Goal: Task Accomplishment & Management: Use online tool/utility

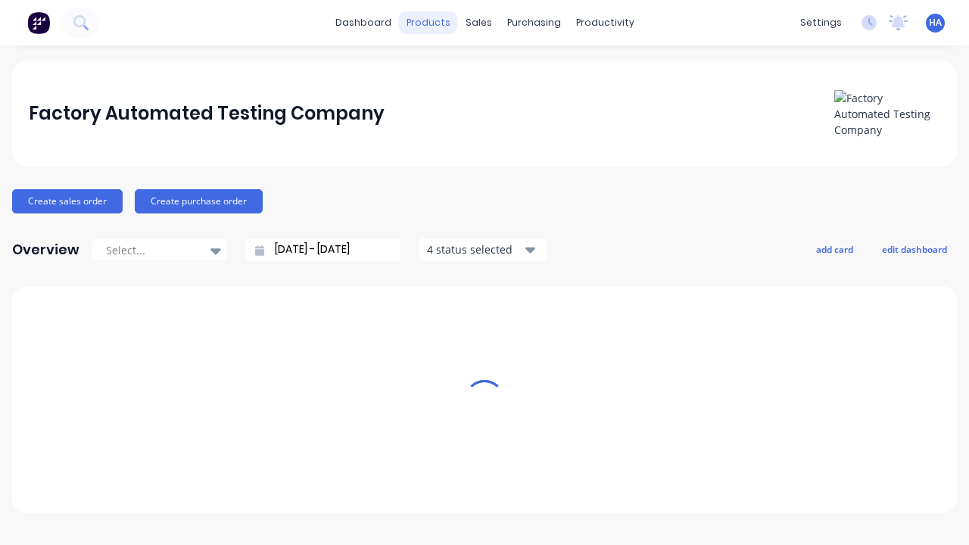
click at [434, 23] on div "products" at bounding box center [428, 22] width 59 height 23
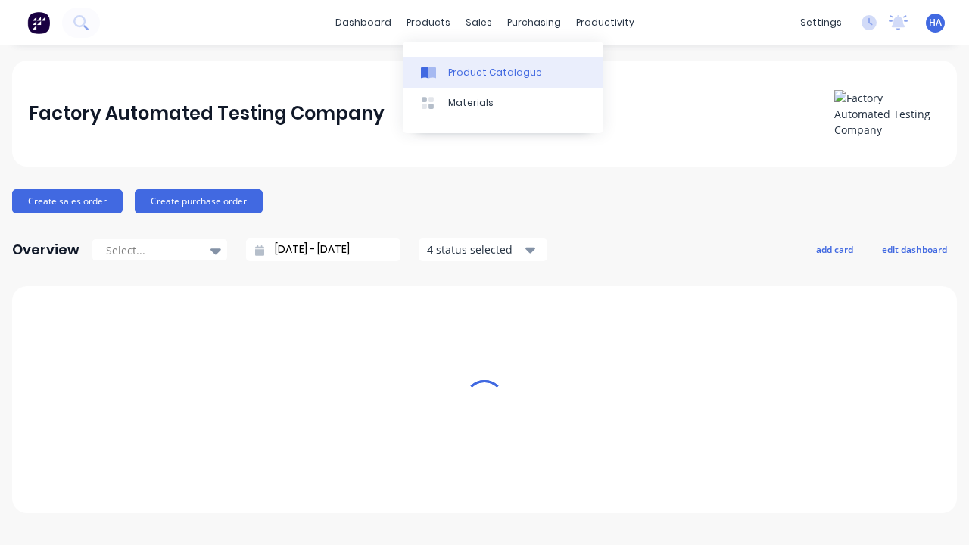
click at [503, 72] on div "Product Catalogue" at bounding box center [495, 73] width 94 height 14
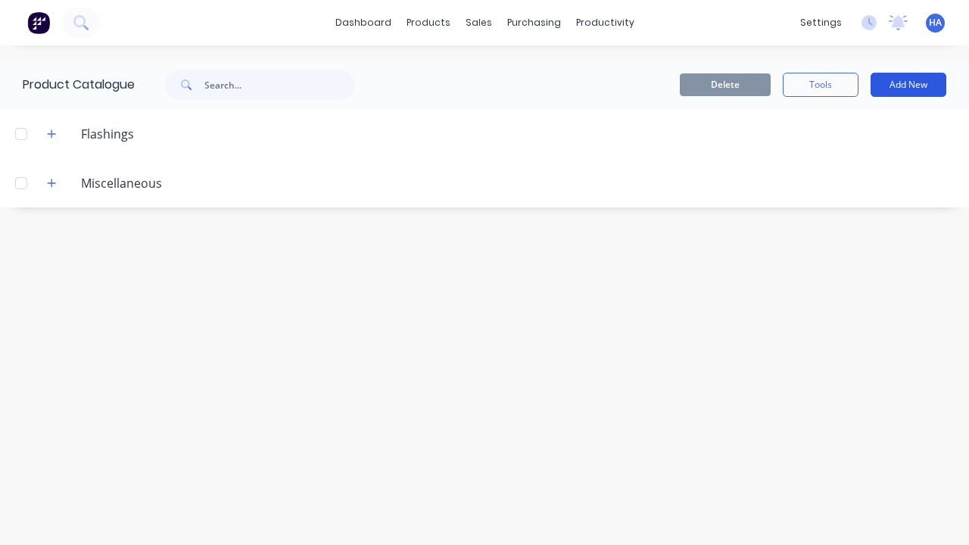
click at [908, 85] on button "Add New" at bounding box center [909, 85] width 76 height 24
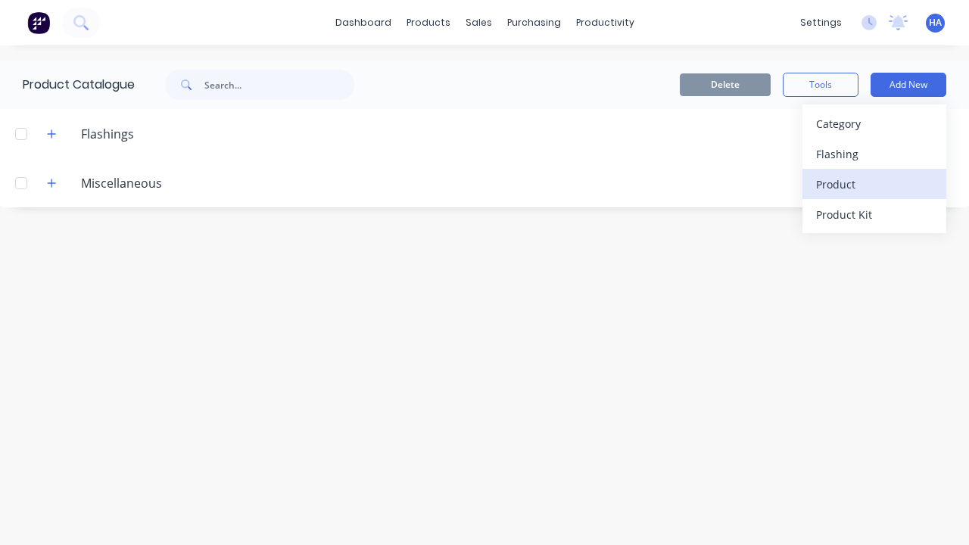
click at [874, 184] on div "Product" at bounding box center [874, 184] width 117 height 22
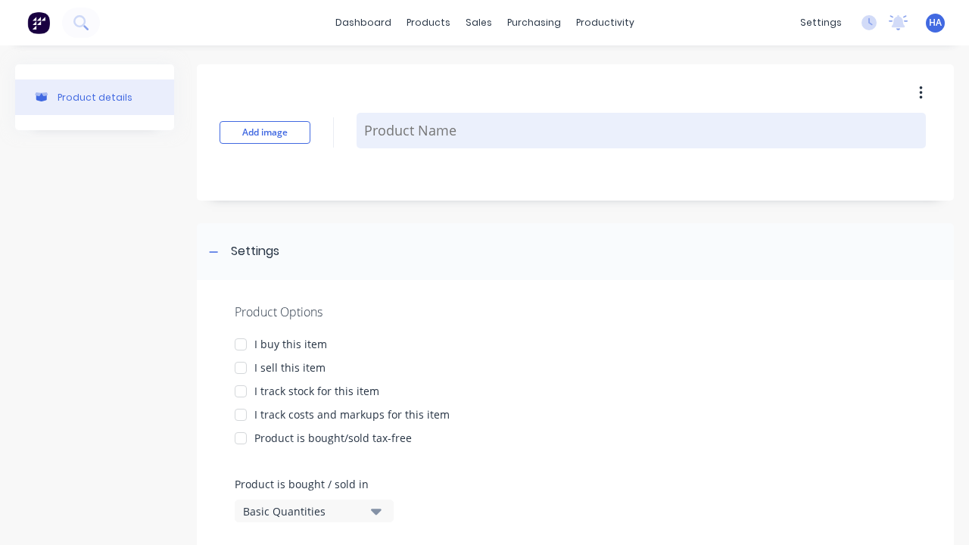
click at [641, 130] on textarea at bounding box center [641, 131] width 569 height 36
type textarea "x"
type textarea "Test Product Name"
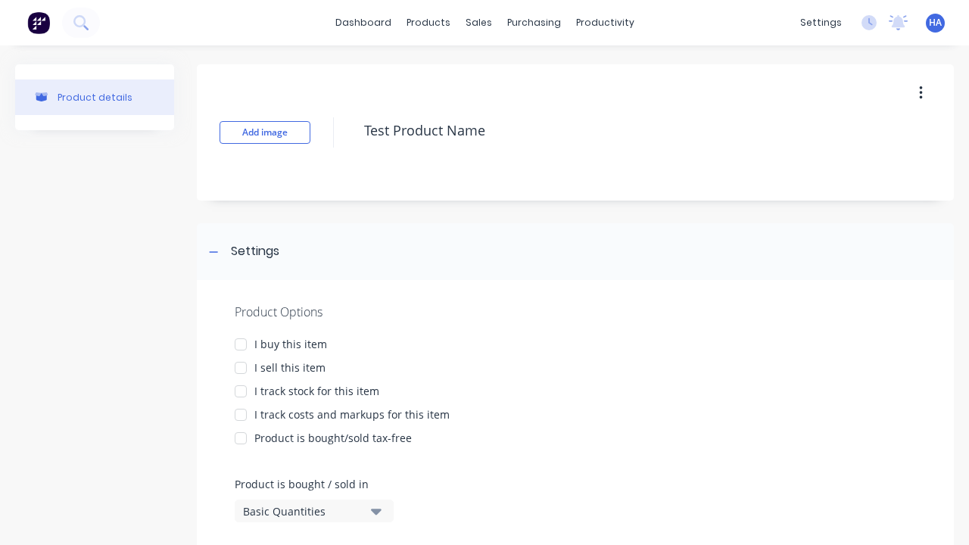
click at [241, 344] on div at bounding box center [241, 344] width 30 height 30
click at [241, 367] on div at bounding box center [241, 368] width 30 height 30
type textarea "x"
type textarea "Test Product Name"
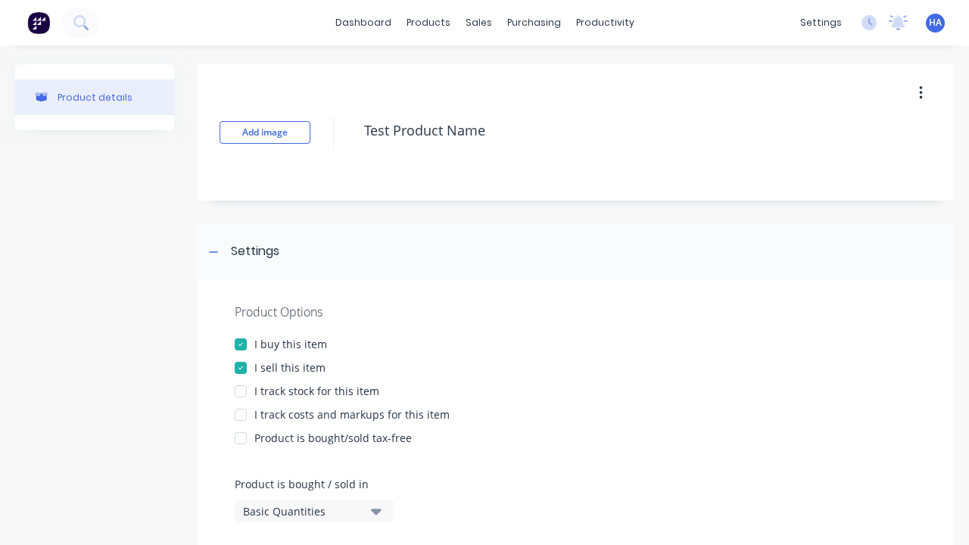
type textarea "x"
type textarea "Test Product Name"
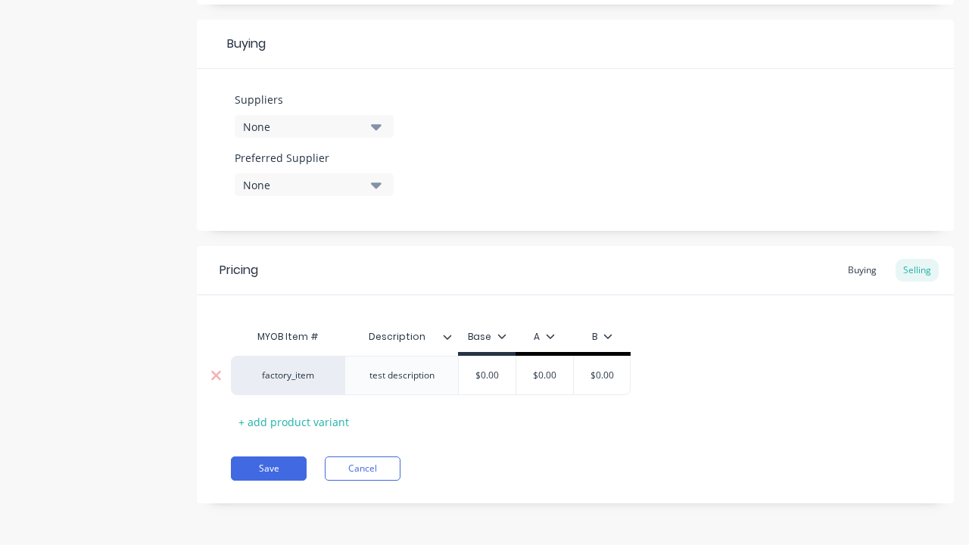
click at [544, 375] on input "text" at bounding box center [545, 376] width 76 height 14
type textarea "x"
type input "$0.00"
type textarea "x"
type input "100"
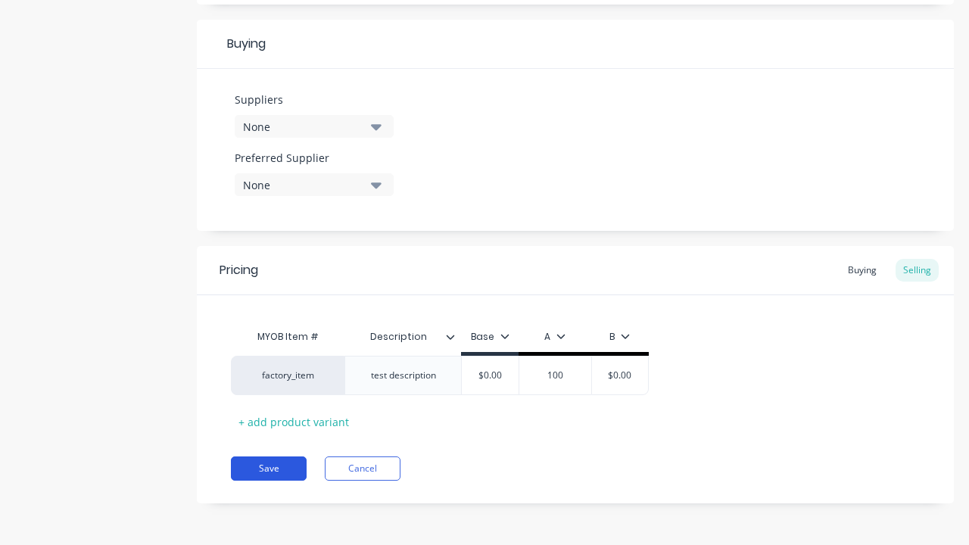
click at [269, 469] on button "Save" at bounding box center [269, 468] width 76 height 24
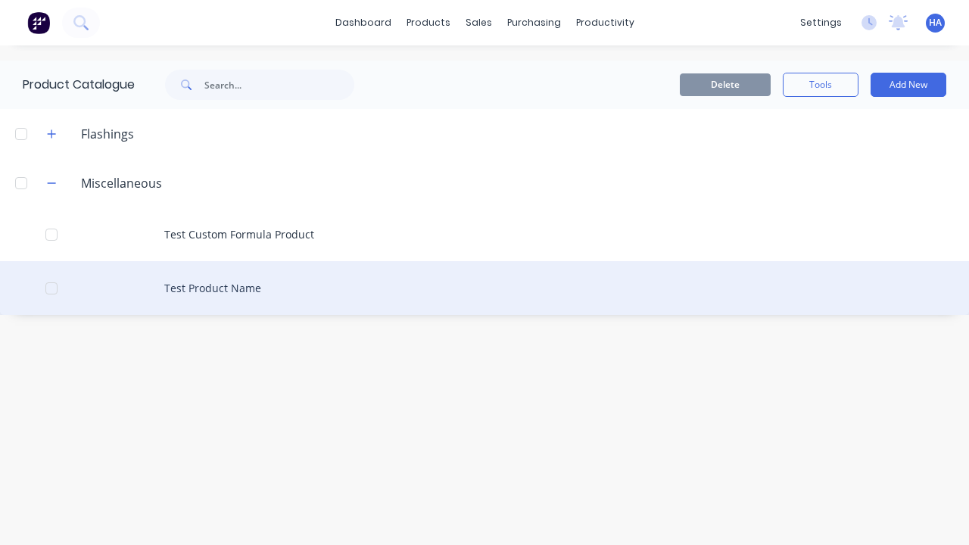
click at [484, 288] on div "Test Product Name" at bounding box center [484, 288] width 969 height 54
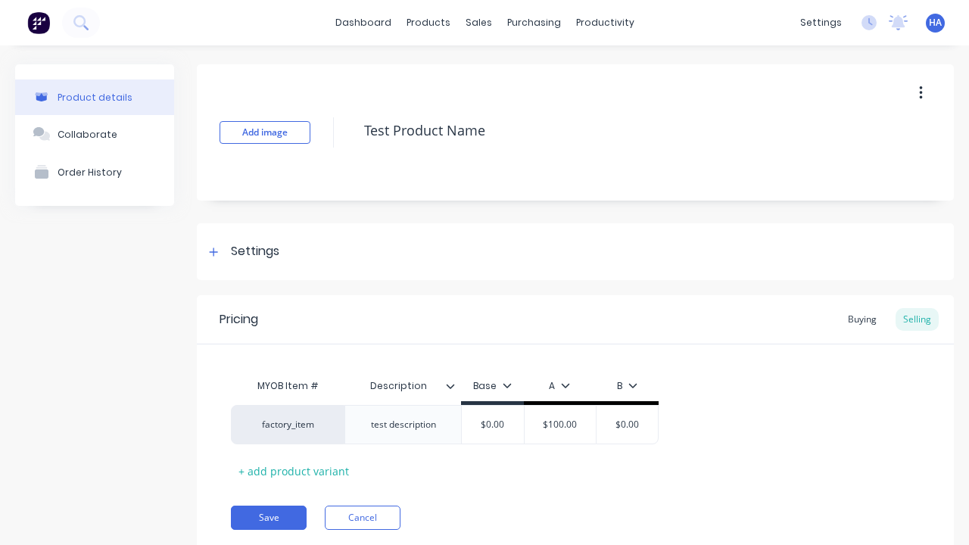
type textarea "x"
click at [921, 92] on icon "button" at bounding box center [920, 93] width 3 height 14
